Goal: Task Accomplishment & Management: Use online tool/utility

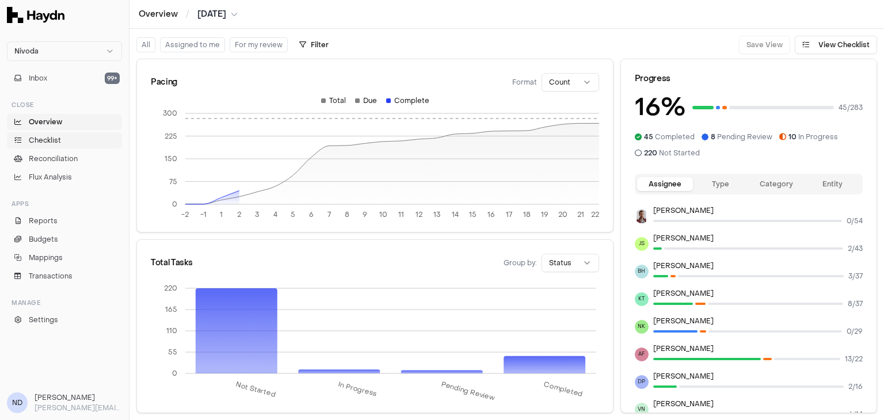
click at [82, 139] on link "Checklist" at bounding box center [64, 140] width 115 height 16
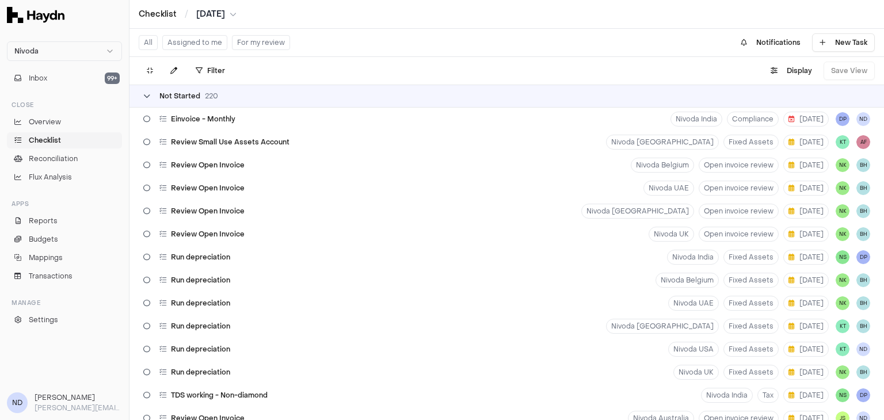
click at [143, 93] on icon at bounding box center [146, 96] width 7 height 7
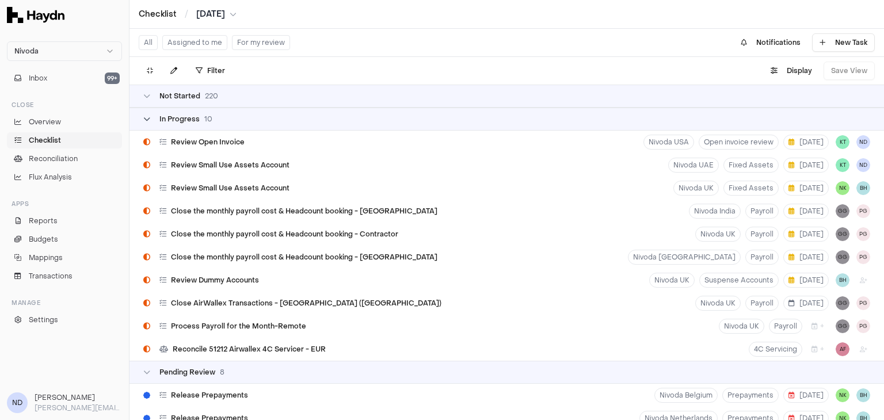
click at [152, 123] on div "In Progress 10" at bounding box center [177, 118] width 69 height 9
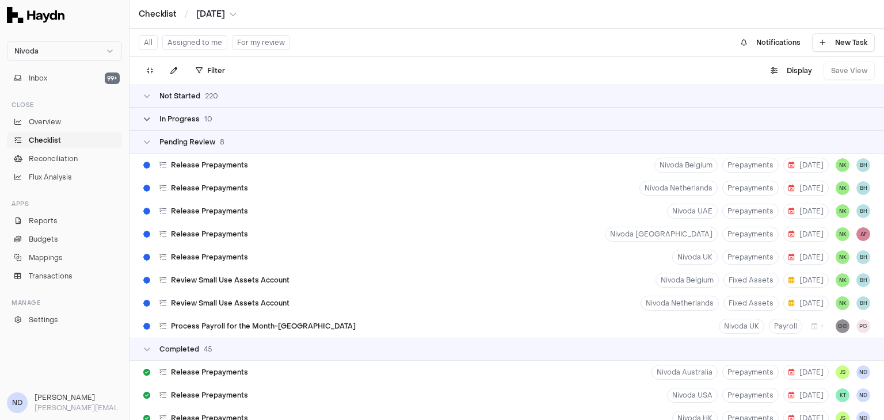
click at [170, 120] on span "In Progress" at bounding box center [179, 118] width 40 height 9
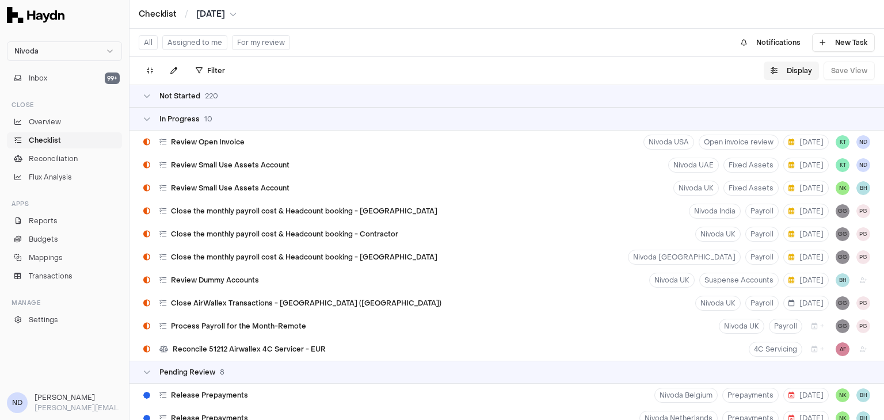
click at [774, 72] on icon "button" at bounding box center [773, 70] width 7 height 7
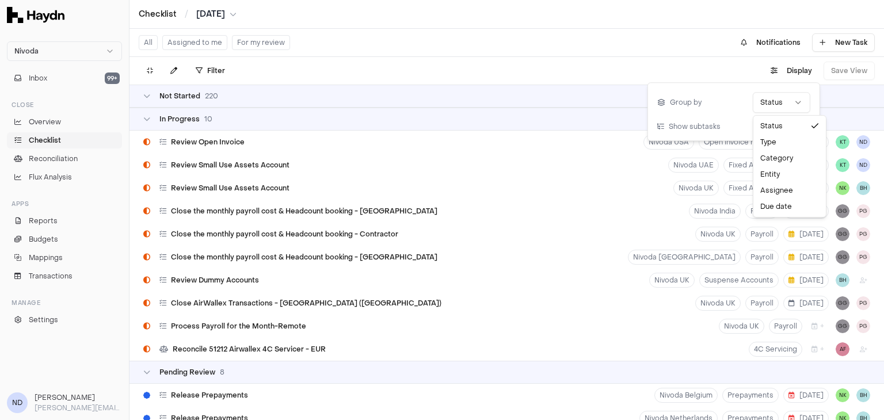
click at [769, 107] on html "Nivoda Inbox 99+ Close Overview Checklist Reconciliation Flux Analysis Apps Rep…" at bounding box center [442, 210] width 884 height 420
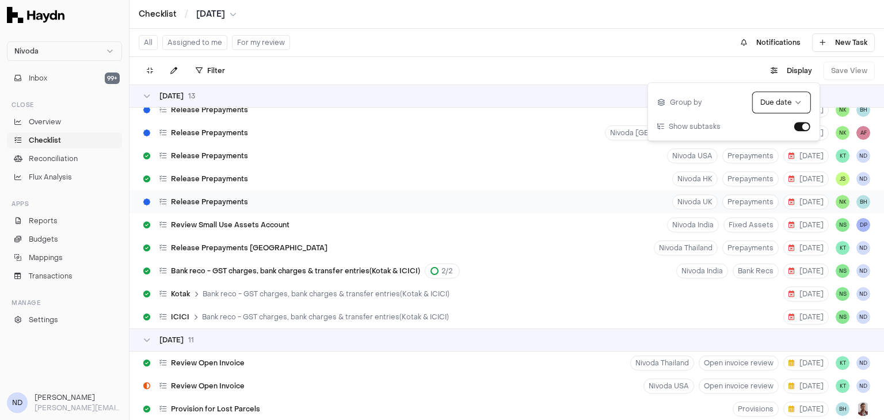
scroll to position [78, 0]
click at [143, 93] on icon at bounding box center [146, 96] width 7 height 7
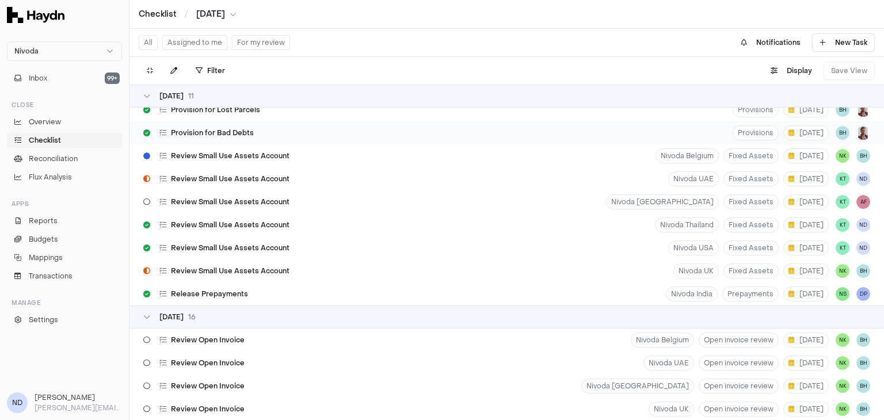
scroll to position [0, 0]
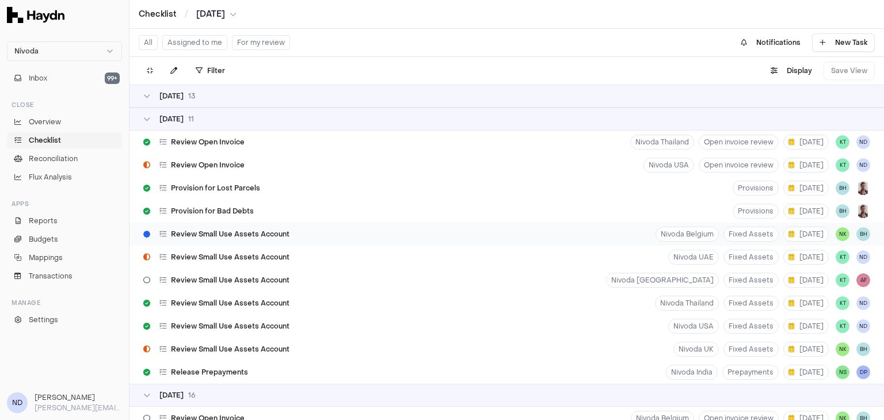
click at [204, 236] on span "Review Small Use Assets Account" at bounding box center [230, 234] width 119 height 9
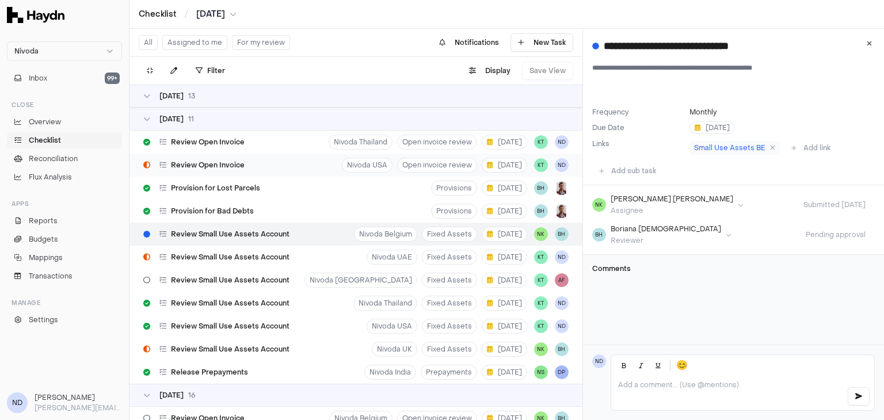
click at [201, 169] on span "Review Open Invoice" at bounding box center [208, 165] width 74 height 9
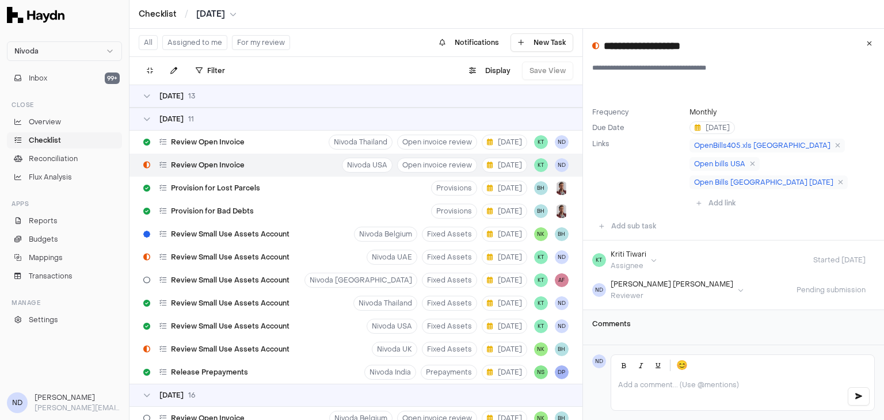
click at [201, 169] on span "Review Open Invoice" at bounding box center [208, 165] width 74 height 9
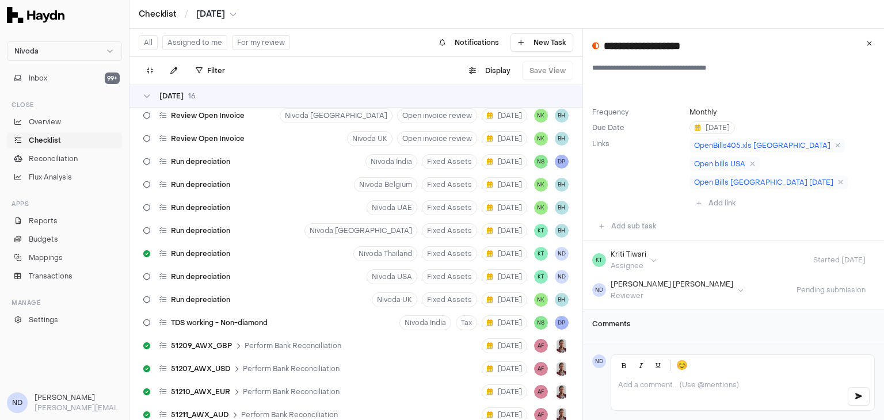
scroll to position [400, 0]
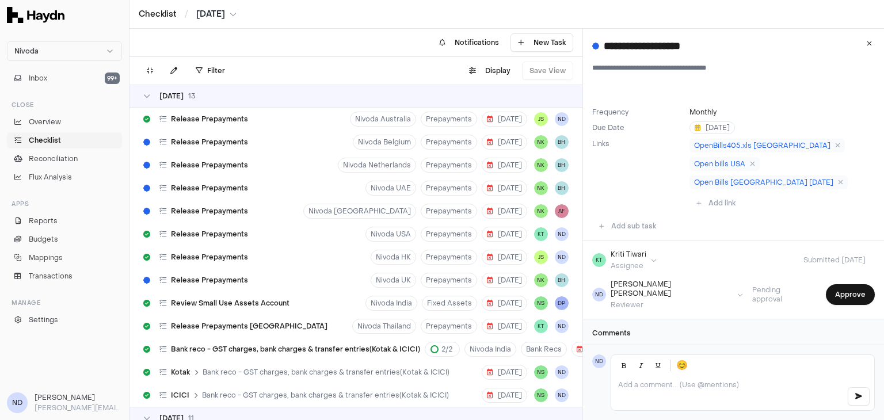
click at [145, 95] on icon at bounding box center [146, 96] width 7 height 7
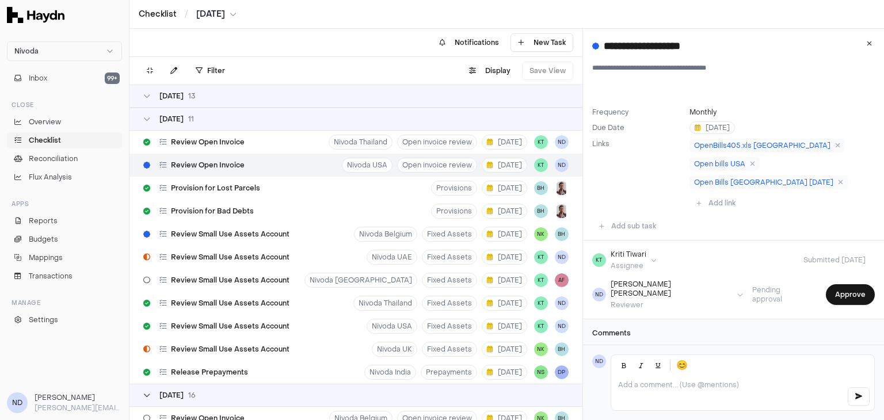
scroll to position [216, 0]
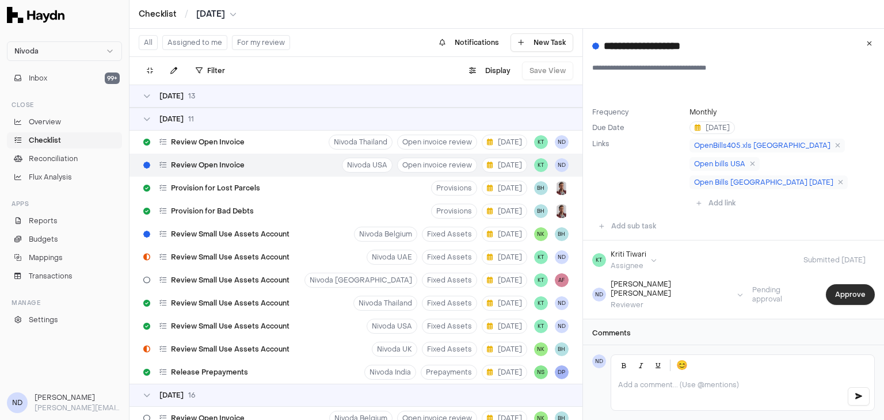
click at [838, 284] on button "Approve" at bounding box center [850, 294] width 49 height 21
